Goal: Information Seeking & Learning: Learn about a topic

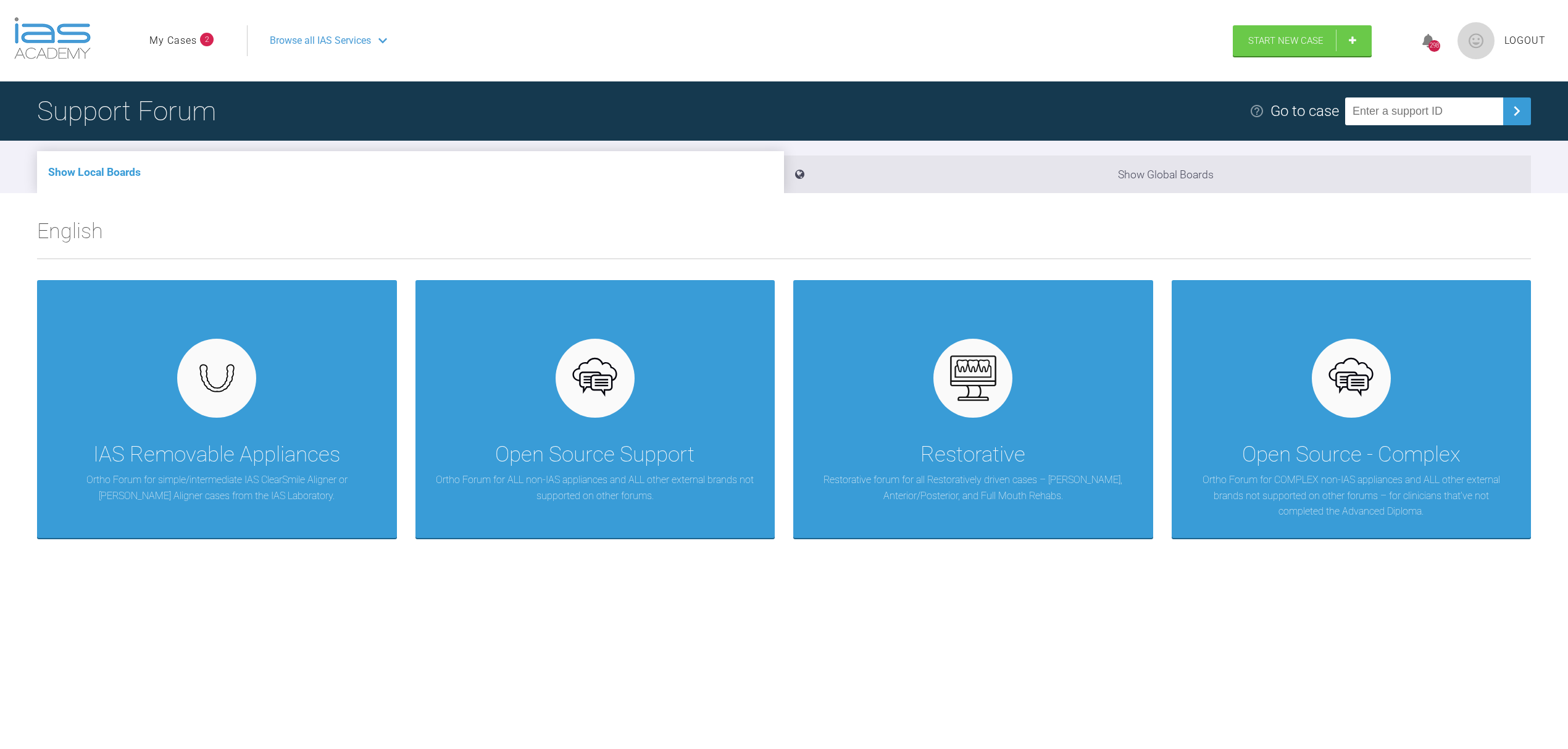
click at [205, 40] on span "2" at bounding box center [206, 39] width 14 height 14
click at [187, 40] on link "My Cases" at bounding box center [173, 41] width 48 height 16
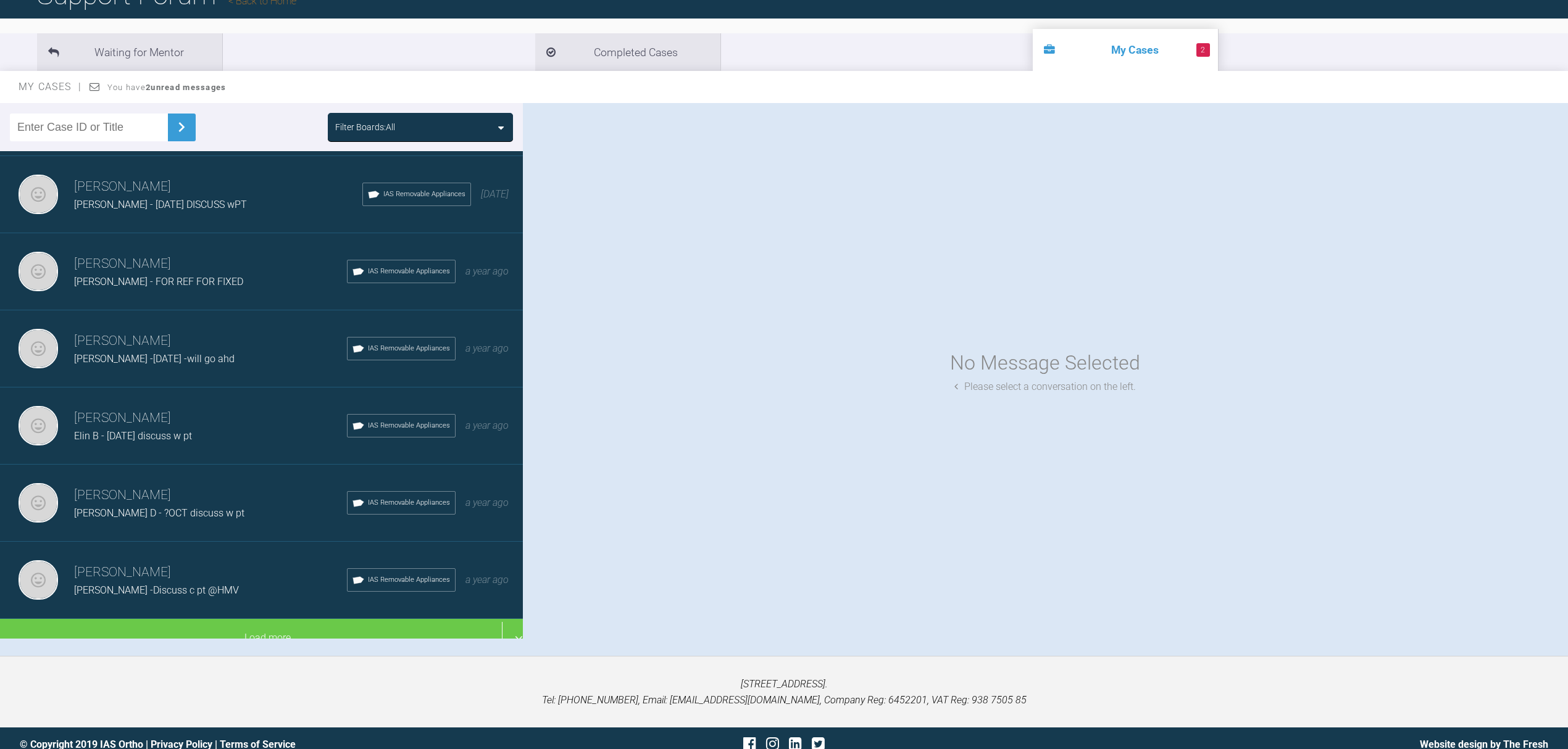
scroll to position [128, 0]
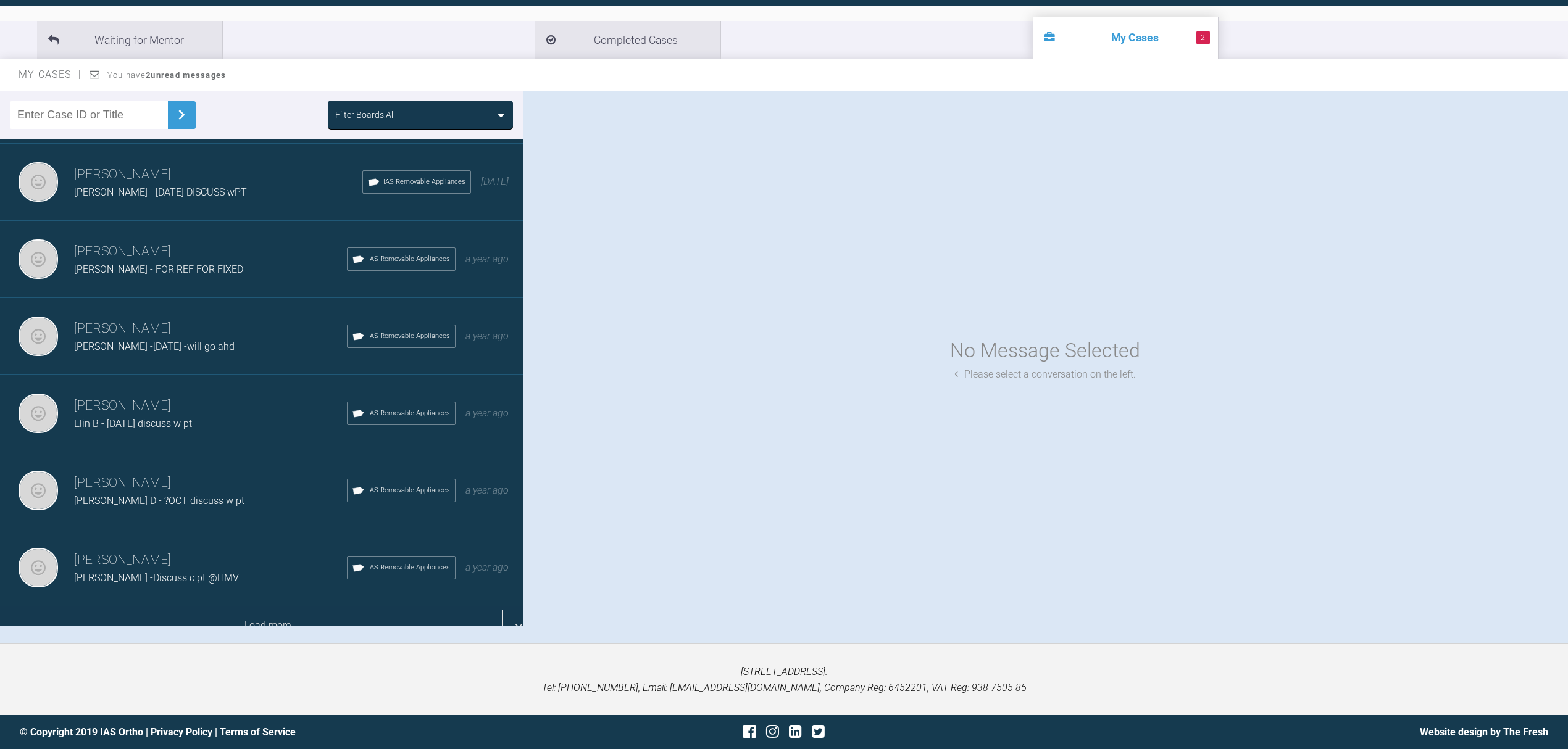
click at [500, 613] on div "Load more" at bounding box center [267, 626] width 535 height 38
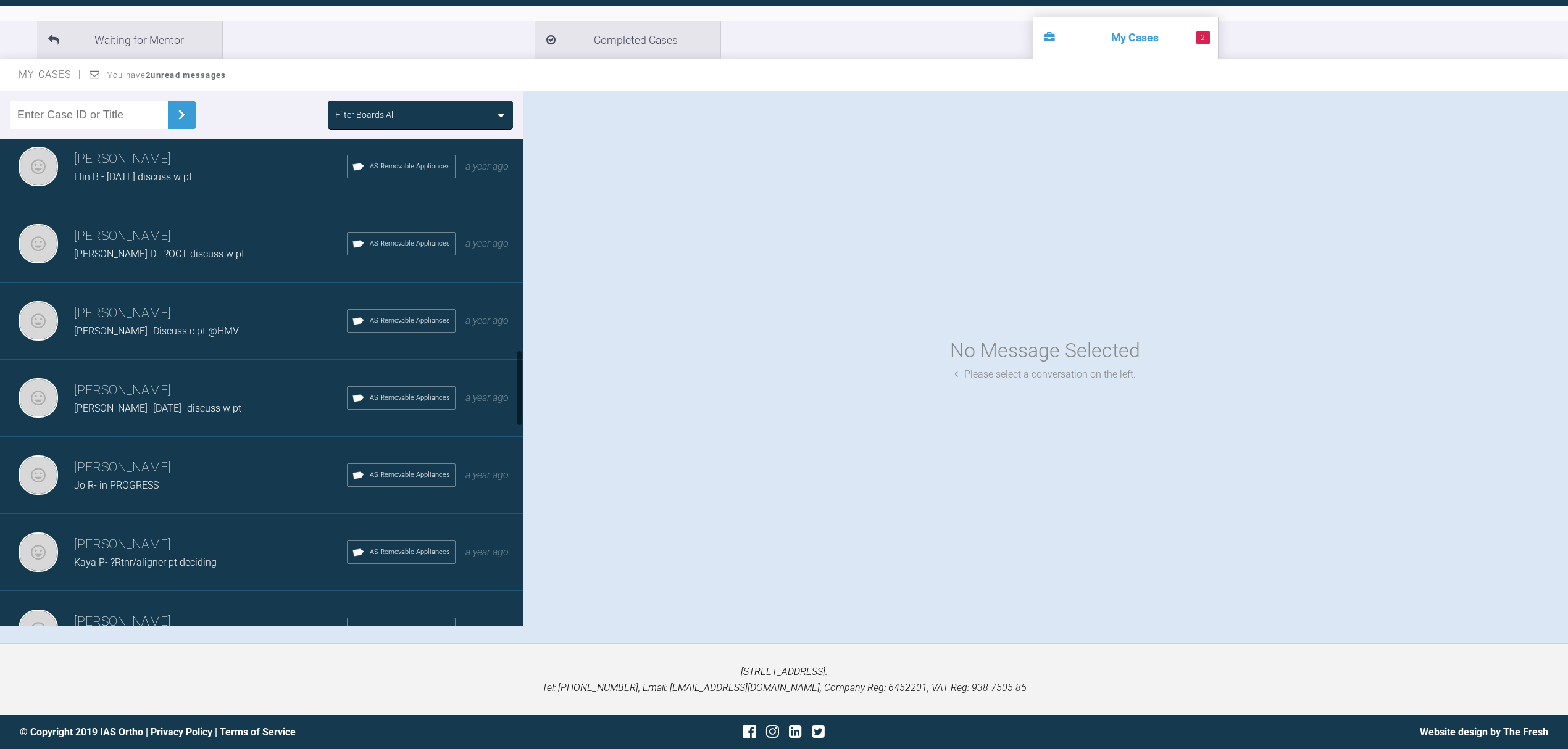
scroll to position [1409, 0]
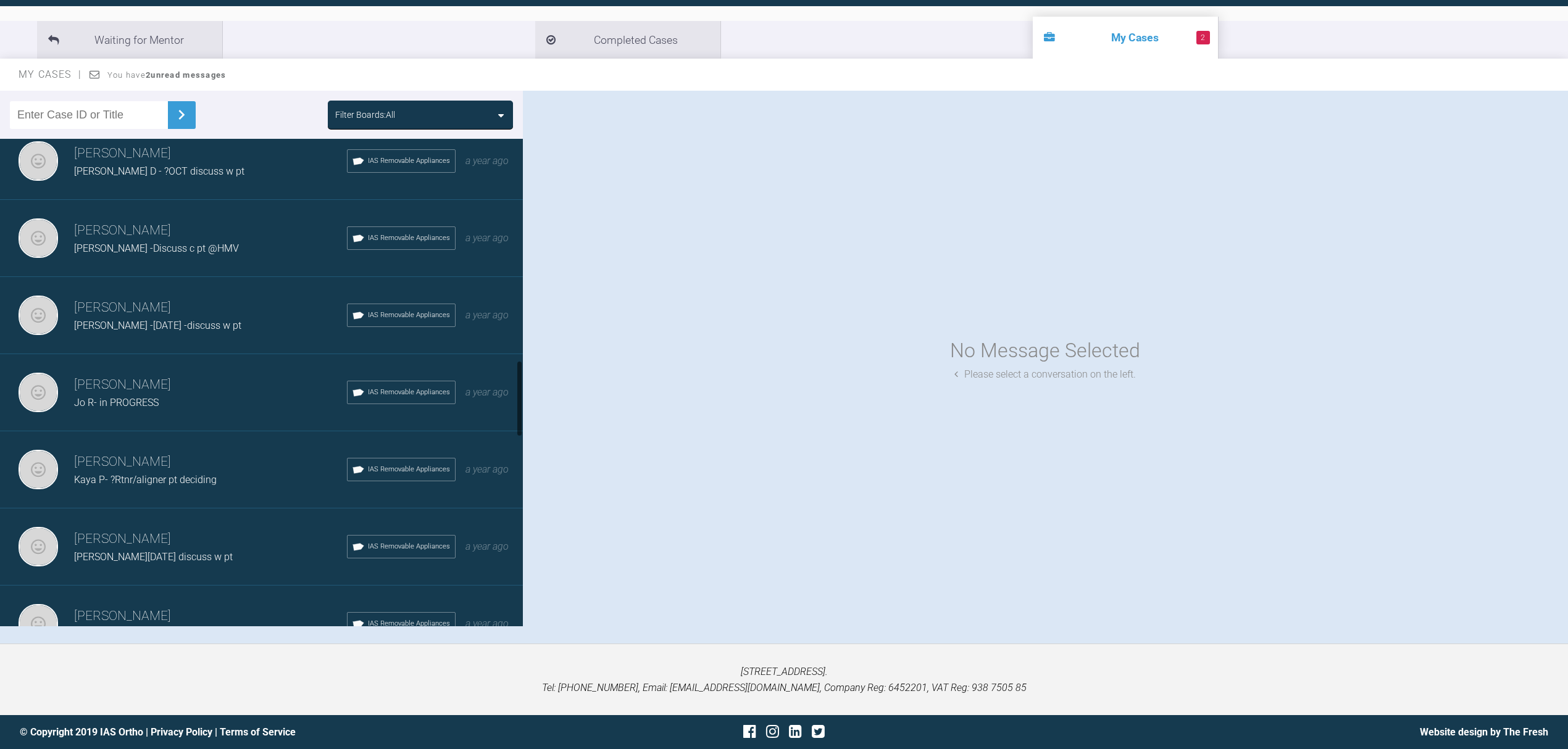
click at [167, 474] on span "Kaya P- ?Rtnr/aligner pt deciding" at bounding box center [146, 480] width 143 height 12
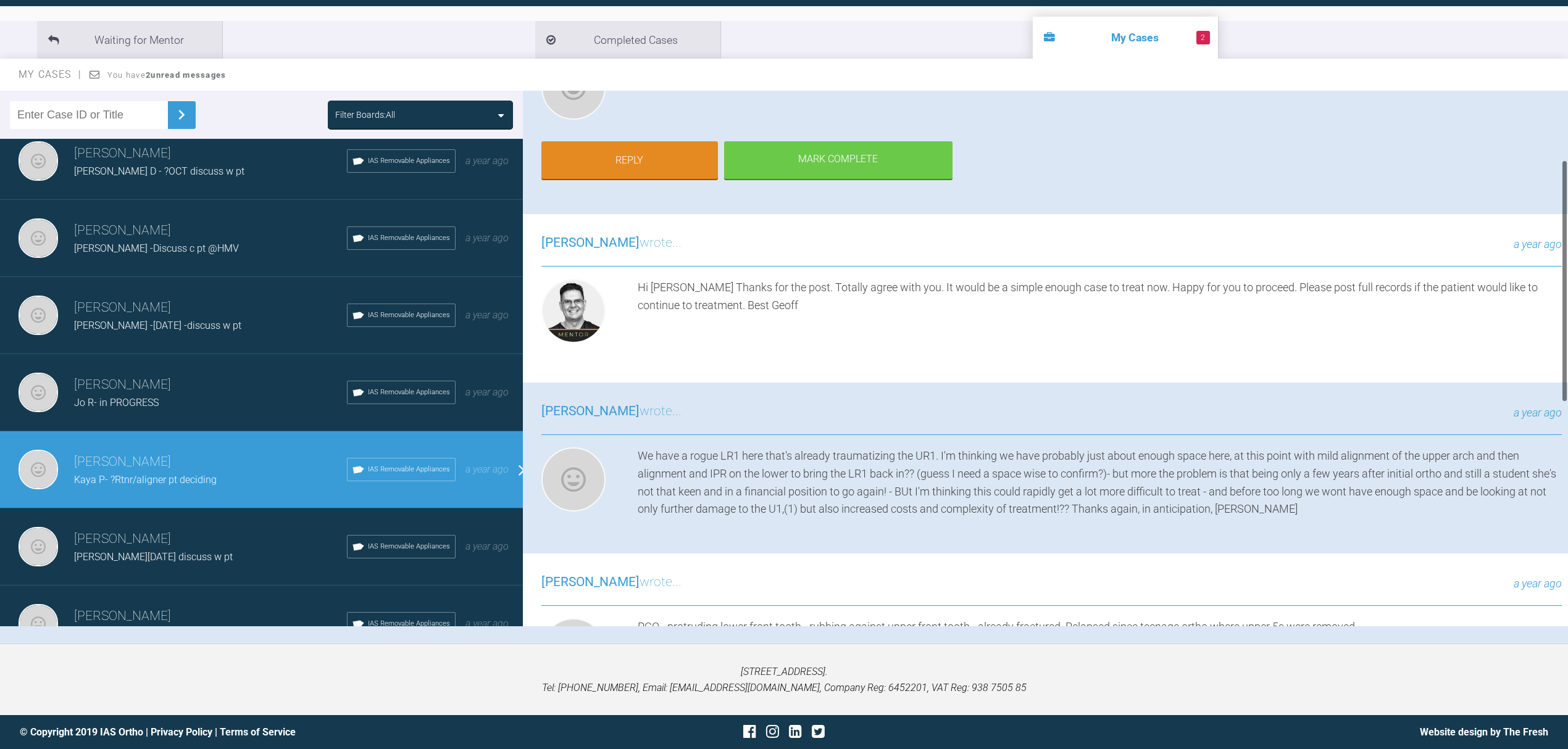
scroll to position [153, 0]
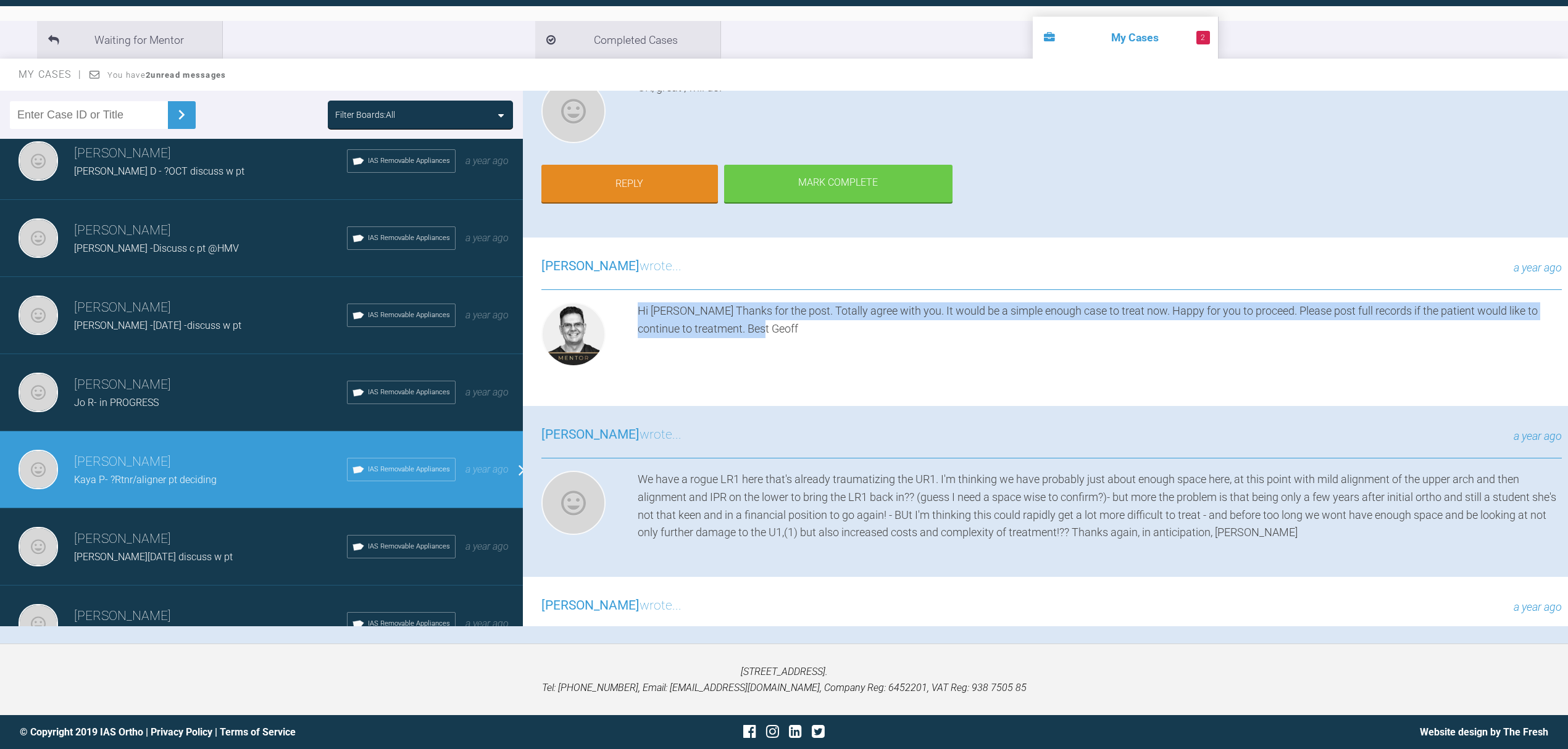
drag, startPoint x: 775, startPoint y: 337, endPoint x: 633, endPoint y: 305, distance: 145.6
click at [633, 305] on div "Hi Nicola Thanks for the post. Totally agree with you. It would be a simple eno…" at bounding box center [1051, 336] width 1020 height 69
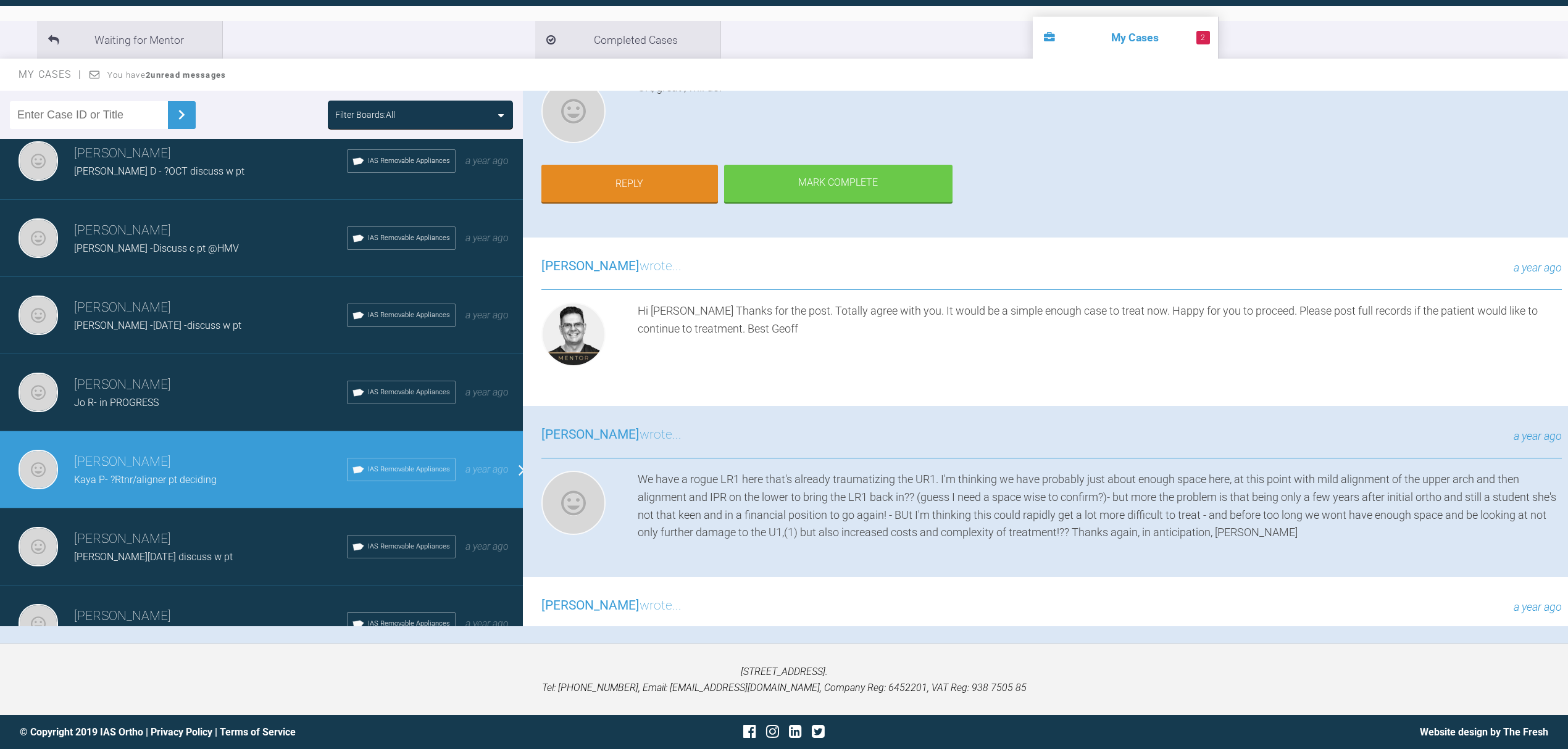
drag, startPoint x: 640, startPoint y: 309, endPoint x: 613, endPoint y: 397, distance: 92.0
click at [613, 397] on div "Geoff Stone wrote... a year ago Hi Nicola Thanks for the post. Totally agree wi…" at bounding box center [1051, 321] width 1057 height 168
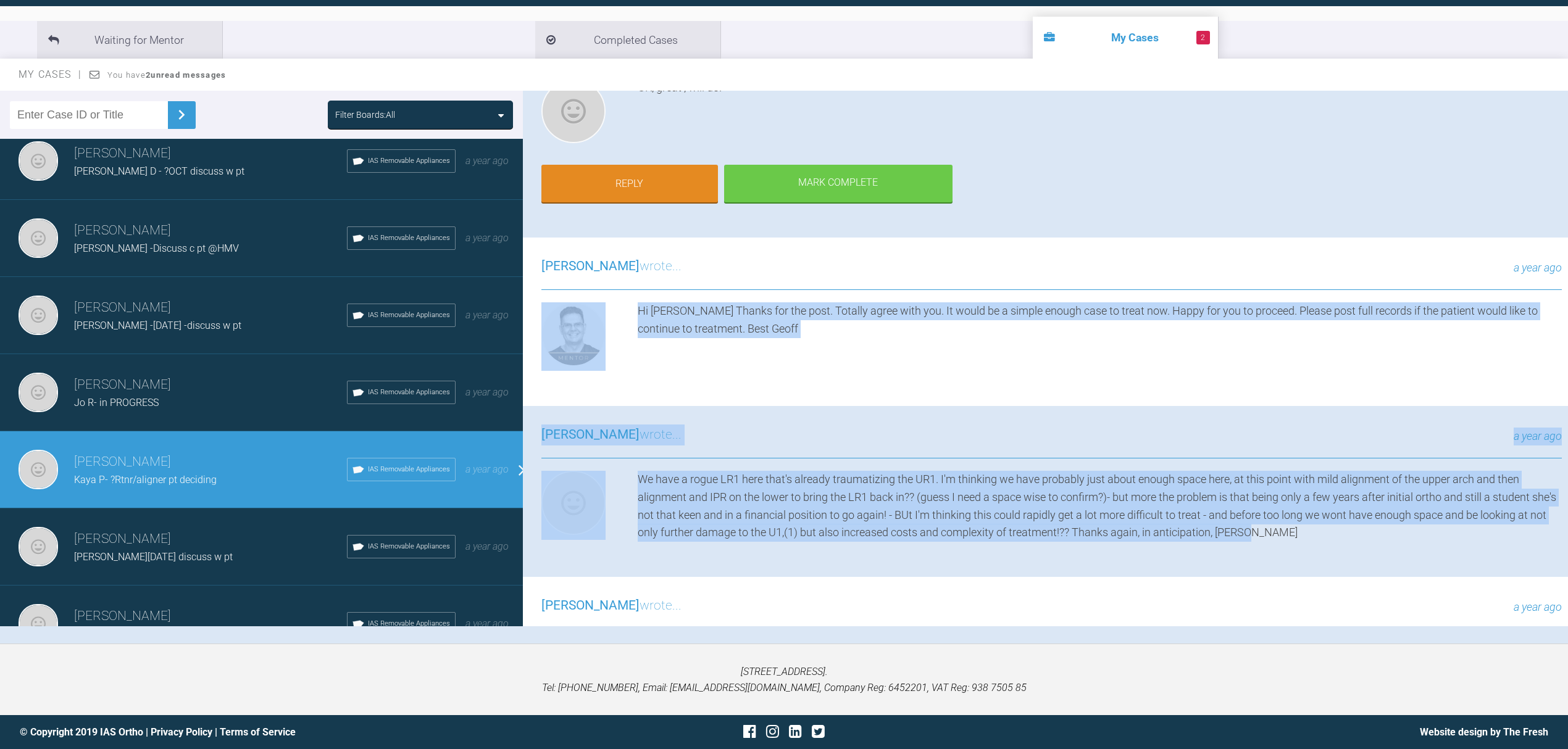
drag, startPoint x: 1278, startPoint y: 527, endPoint x: 627, endPoint y: 315, distance: 684.6
click at [627, 315] on div "Nicola Bone Kaya P- ?Rtnr/aligner pt deciding a few seconds ago Tier 2: Case Pl…" at bounding box center [1051, 400] width 1057 height 925
copy div "Hi Nicola Thanks for the post. Totally agree with you. It would be a simple eno…"
